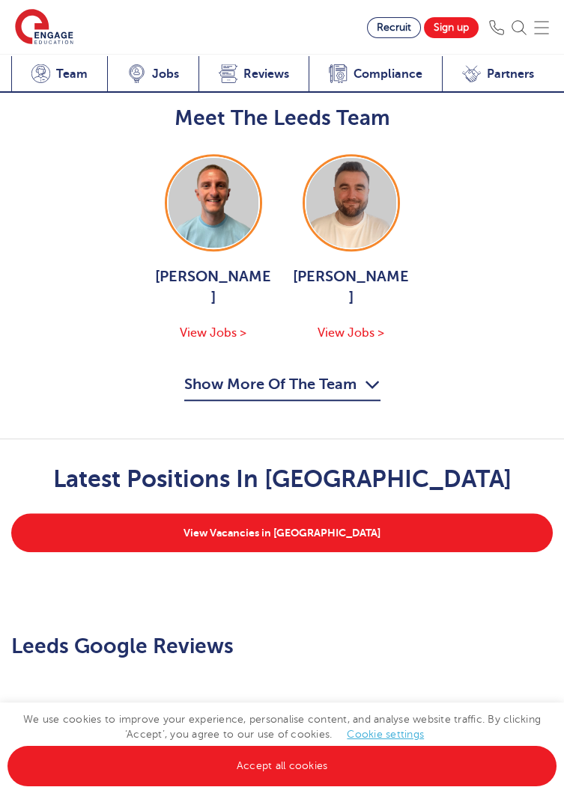
scroll to position [2012, 0]
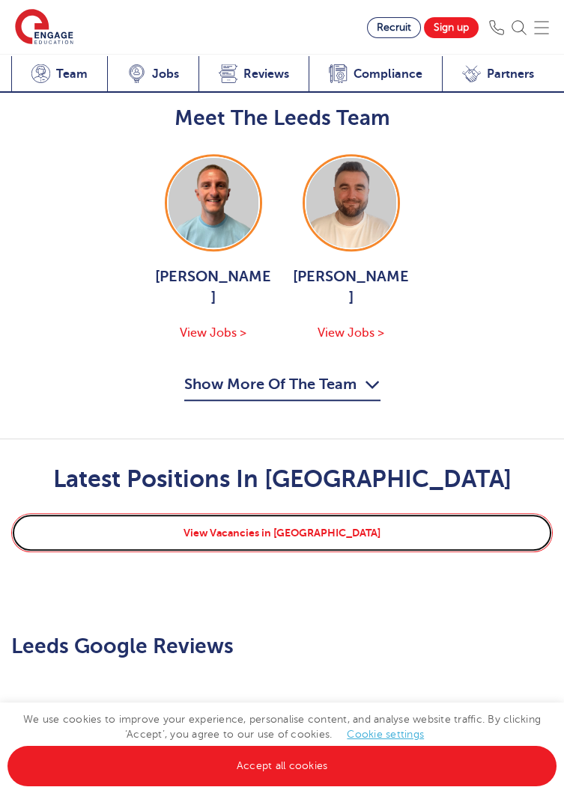
click at [505, 514] on link "View Vacancies in Leeds" at bounding box center [281, 533] width 541 height 39
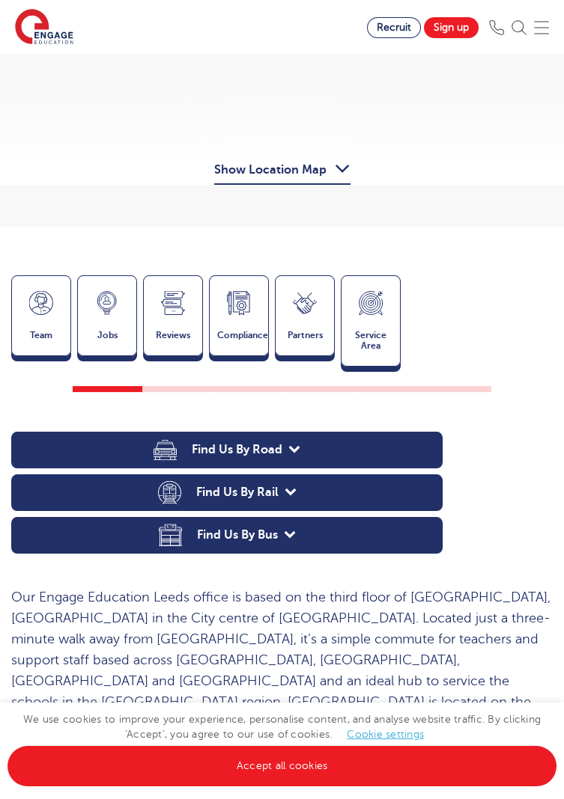
scroll to position [361, 0]
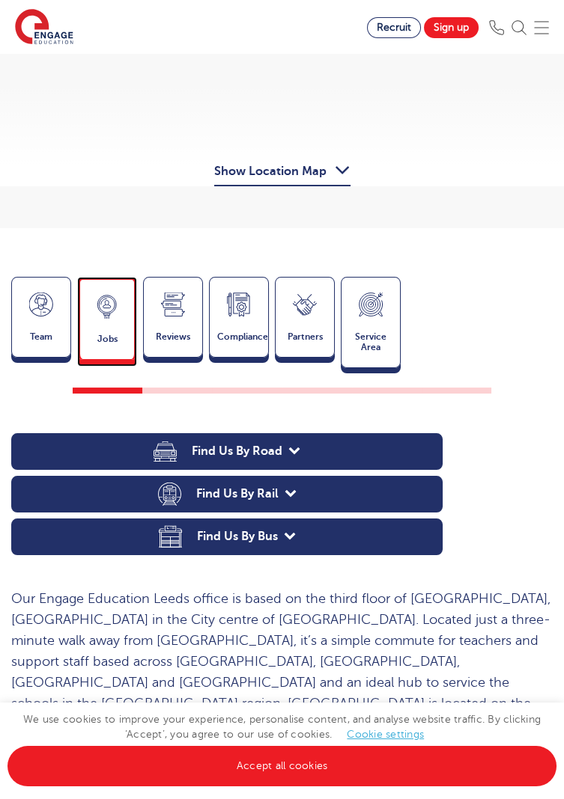
click at [125, 334] on span "Jobs" at bounding box center [107, 339] width 39 height 10
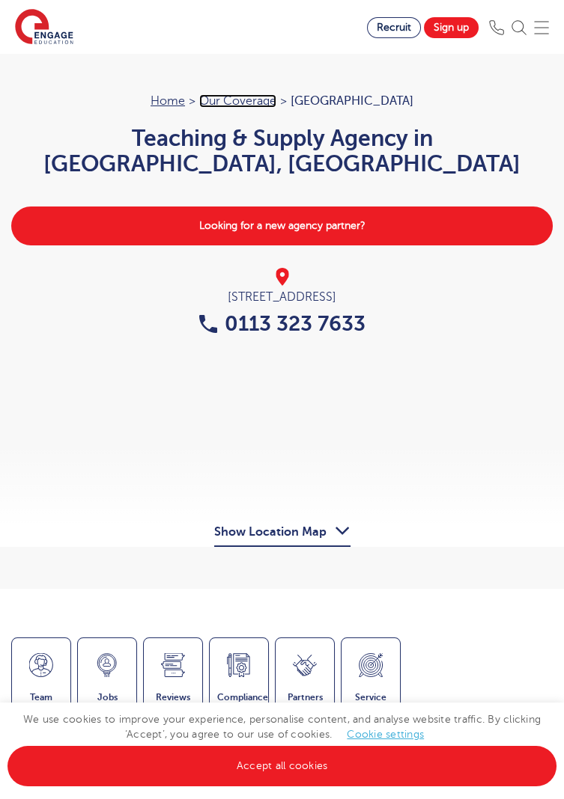
click at [276, 104] on link "Our coverage" at bounding box center [237, 100] width 77 height 13
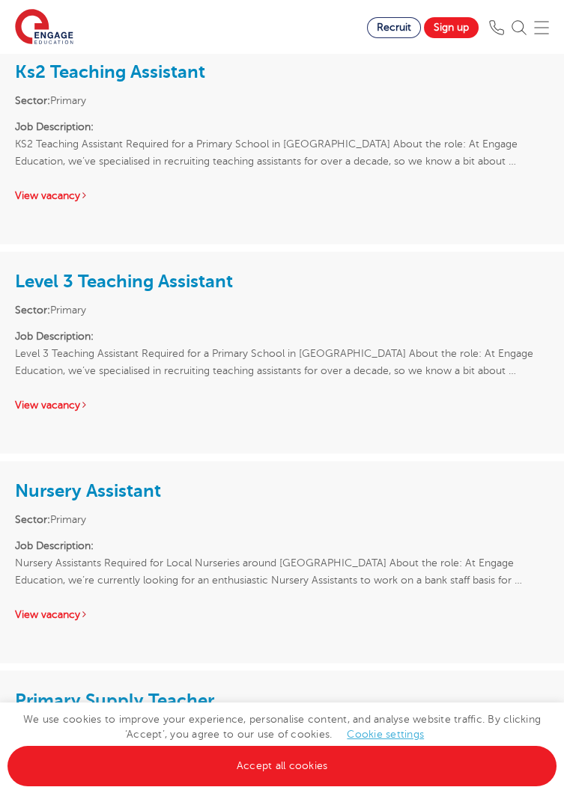
scroll to position [3949, 0]
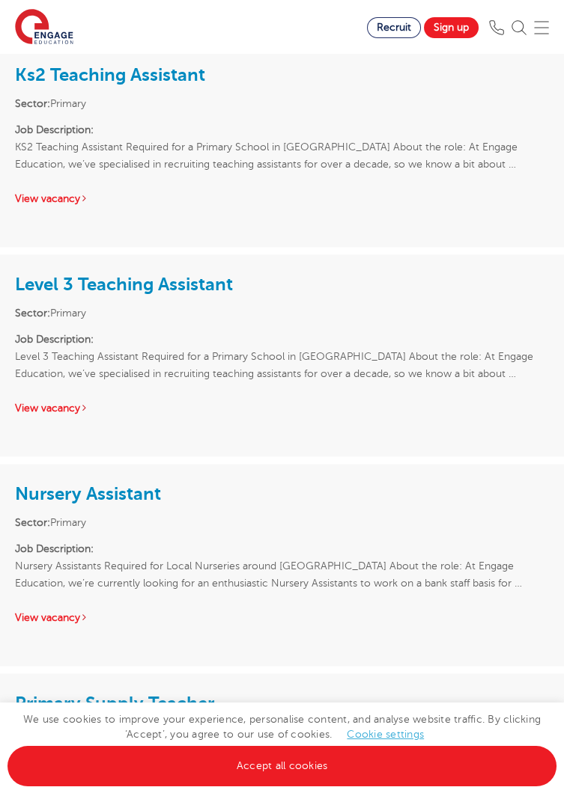
click at [492, 540] on p "Job Description: Nursery Assistants Required for Local Nurseries around Leeds A…" at bounding box center [282, 566] width 534 height 52
click at [175, 464] on div "Nursery Assistant Sector: Primary Job Description: Nursery Assistants Required …" at bounding box center [282, 552] width 564 height 177
click at [157, 484] on link "Nursery Assistant" at bounding box center [88, 494] width 146 height 21
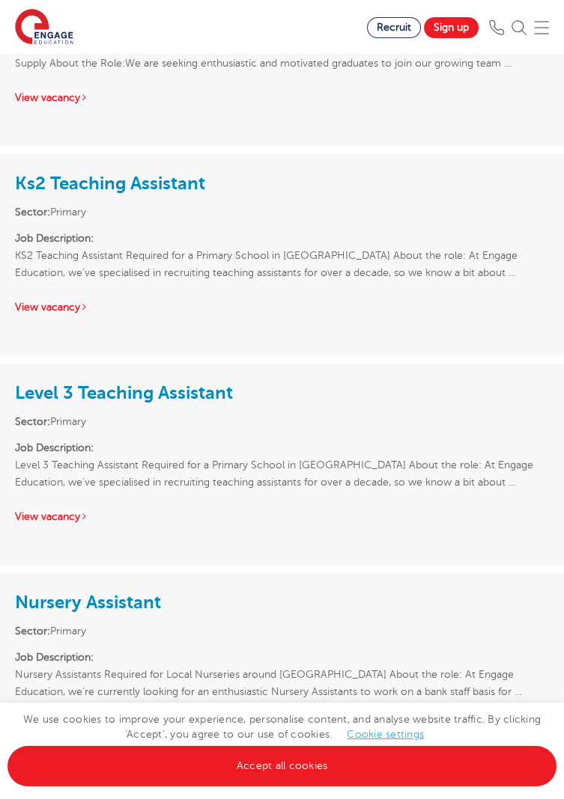
scroll to position [3839, 0]
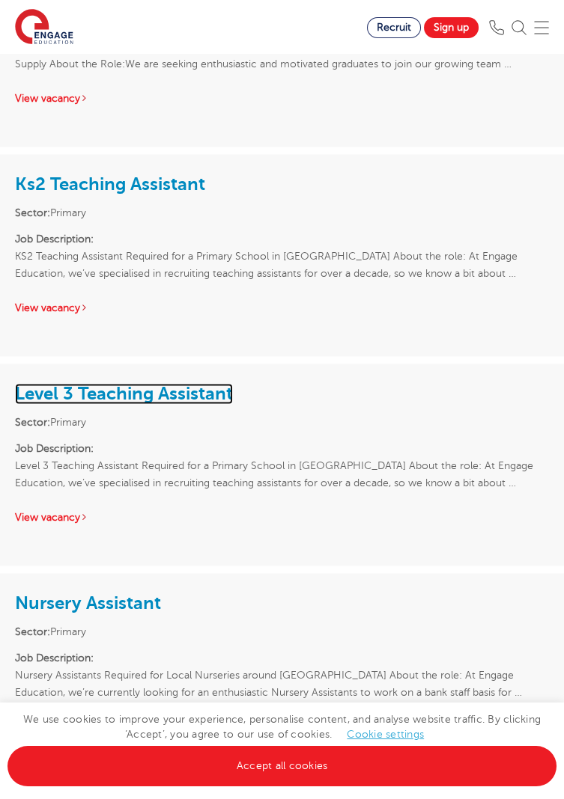
click at [230, 383] on link "Level 3 Teaching Assistant" at bounding box center [124, 393] width 218 height 21
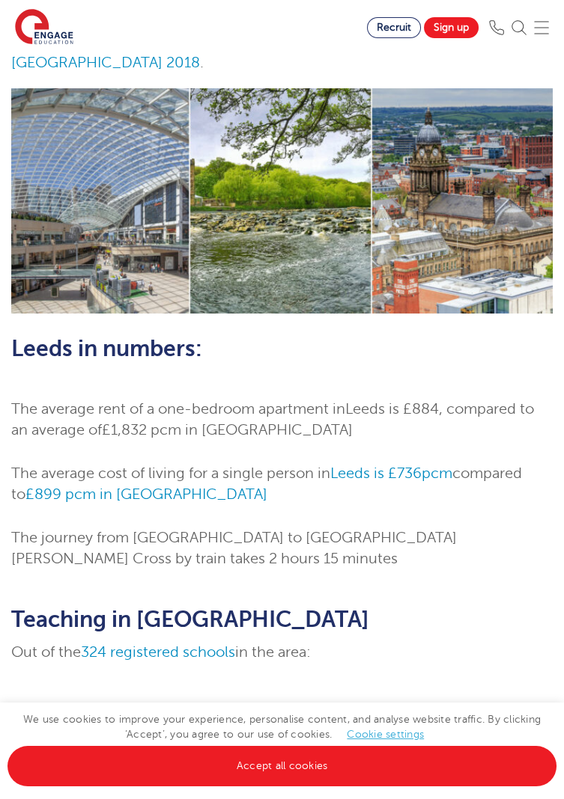
scroll to position [0, 0]
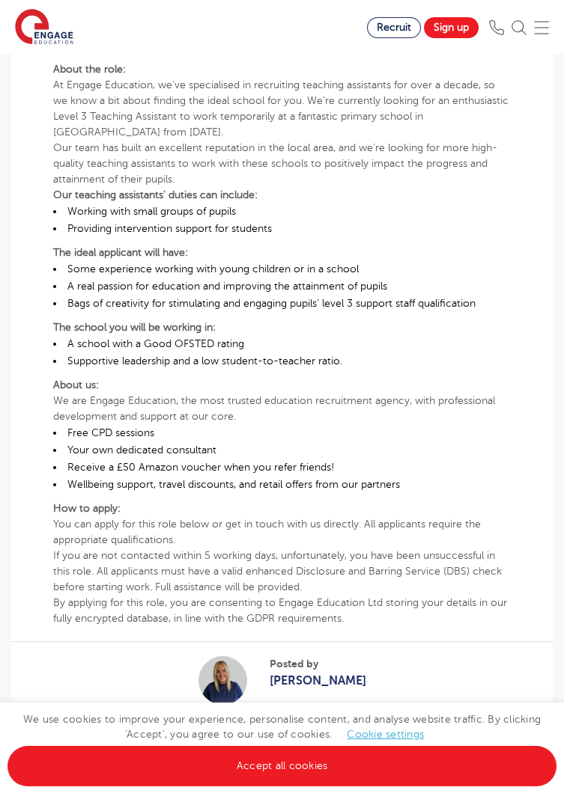
scroll to position [531, 0]
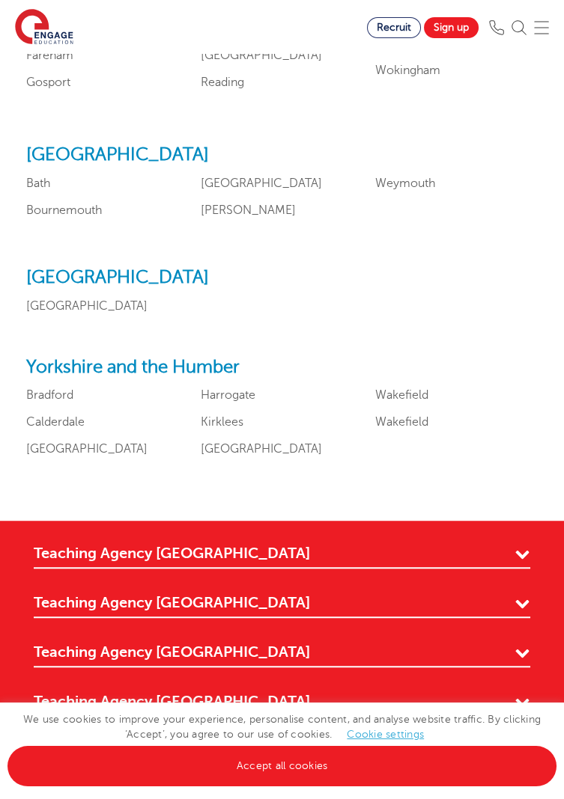
scroll to position [1829, 0]
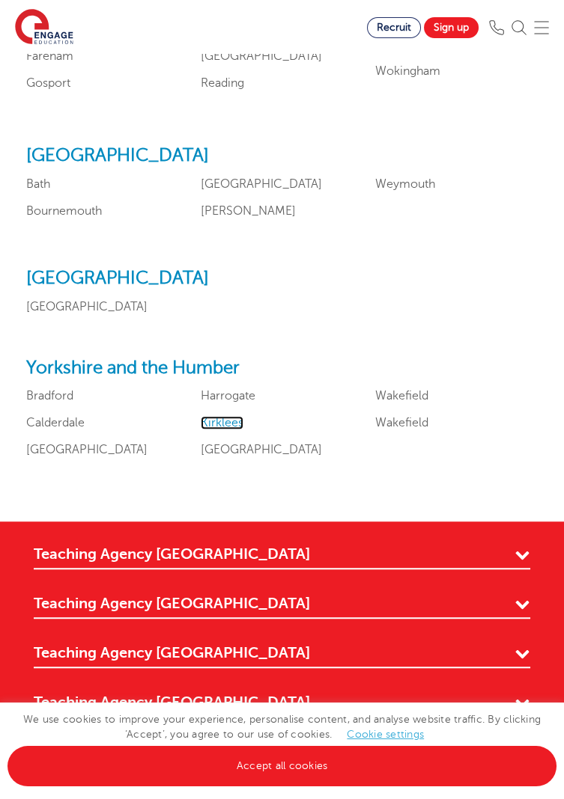
click at [237, 430] on link "Kirklees" at bounding box center [222, 422] width 43 height 13
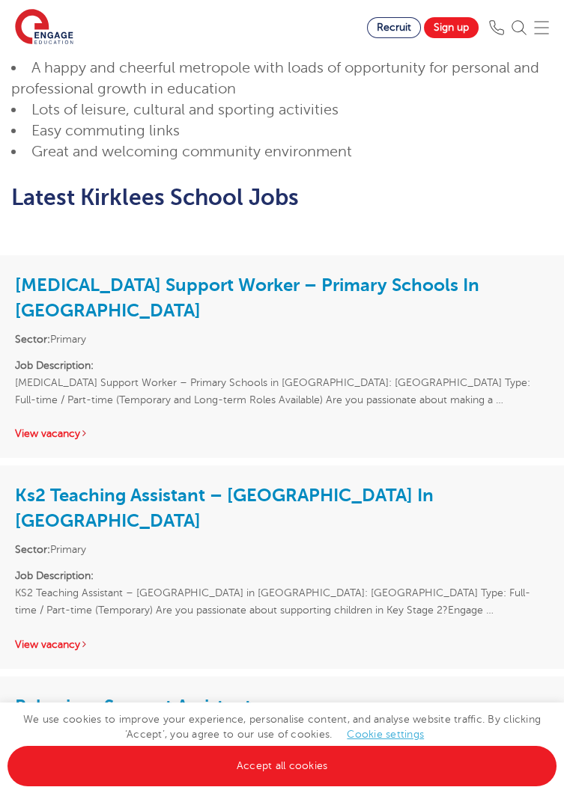
scroll to position [1002, 0]
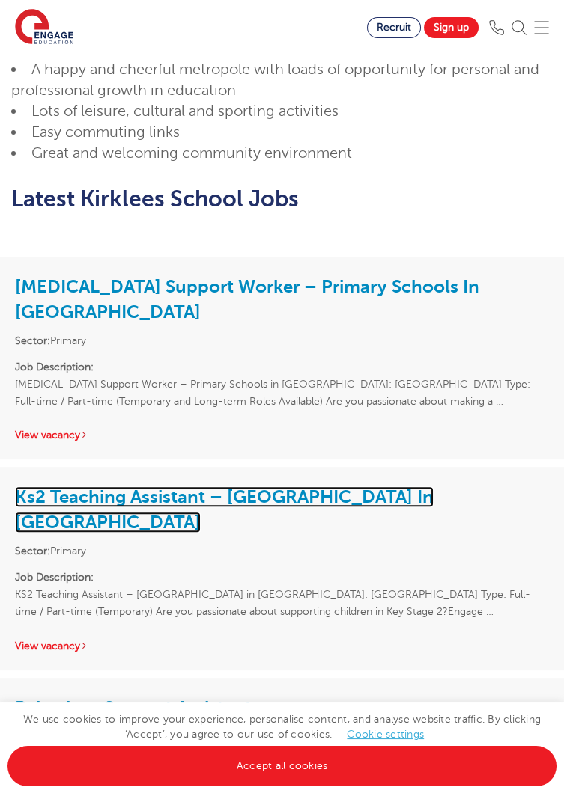
click at [433, 487] on link "Ks2 Teaching Assistant – [GEOGRAPHIC_DATA] In [GEOGRAPHIC_DATA]" at bounding box center [224, 510] width 418 height 46
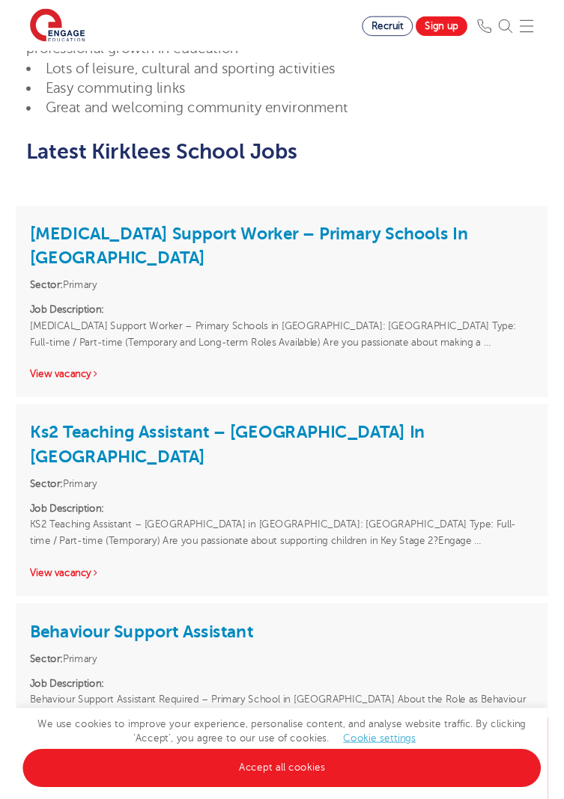
scroll to position [1050, 0]
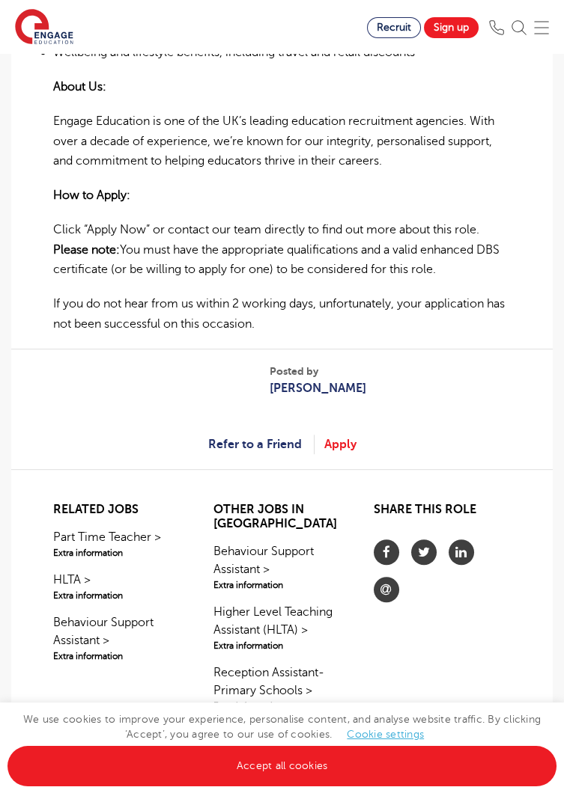
scroll to position [1583, 0]
